Goal: Subscribe to service/newsletter

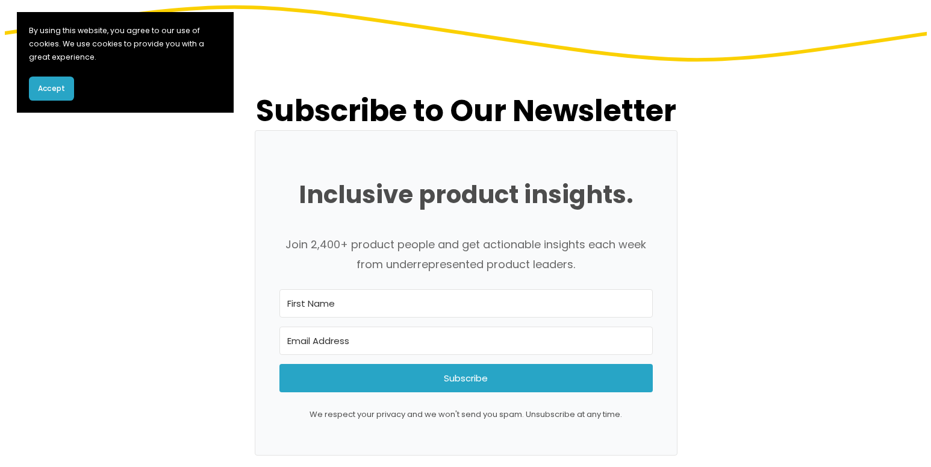
scroll to position [467, 0]
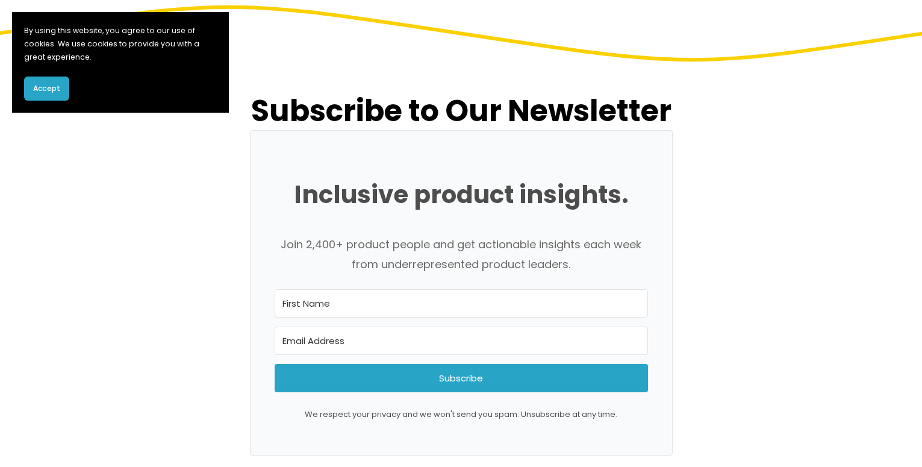
click at [329, 314] on input "First Name" at bounding box center [461, 303] width 373 height 28
type input "sss"
click at [329, 354] on input "Email Address" at bounding box center [461, 340] width 373 height 28
paste input "[EMAIL_ADDRESS][DOMAIN_NAME]"
type input "[EMAIL_ADDRESS][DOMAIN_NAME]"
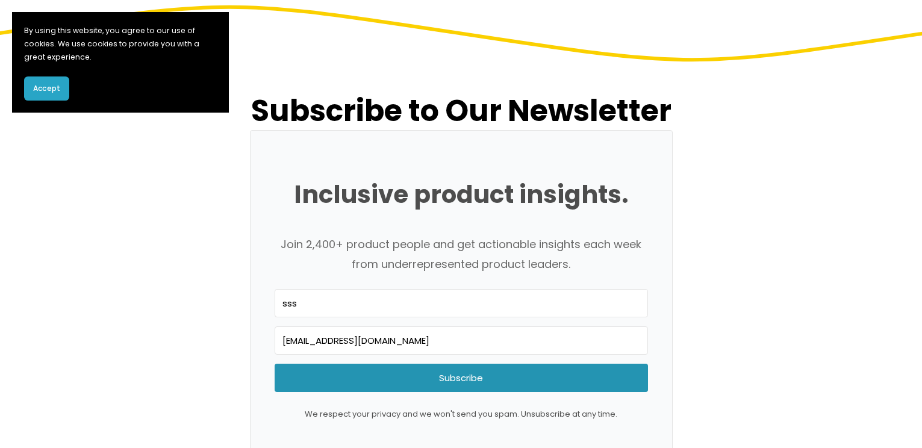
click at [418, 387] on span "Subscribe" at bounding box center [461, 378] width 373 height 28
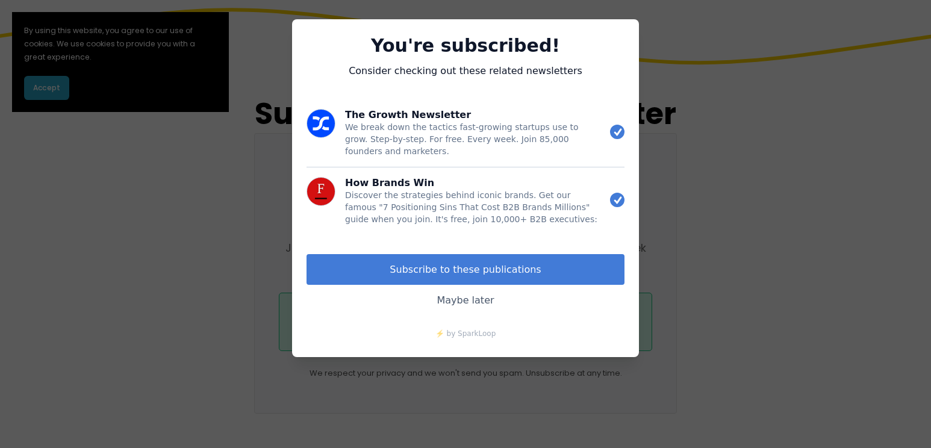
click at [456, 266] on button "Subscribe to these publications" at bounding box center [465, 269] width 318 height 31
